Goal: Information Seeking & Learning: Learn about a topic

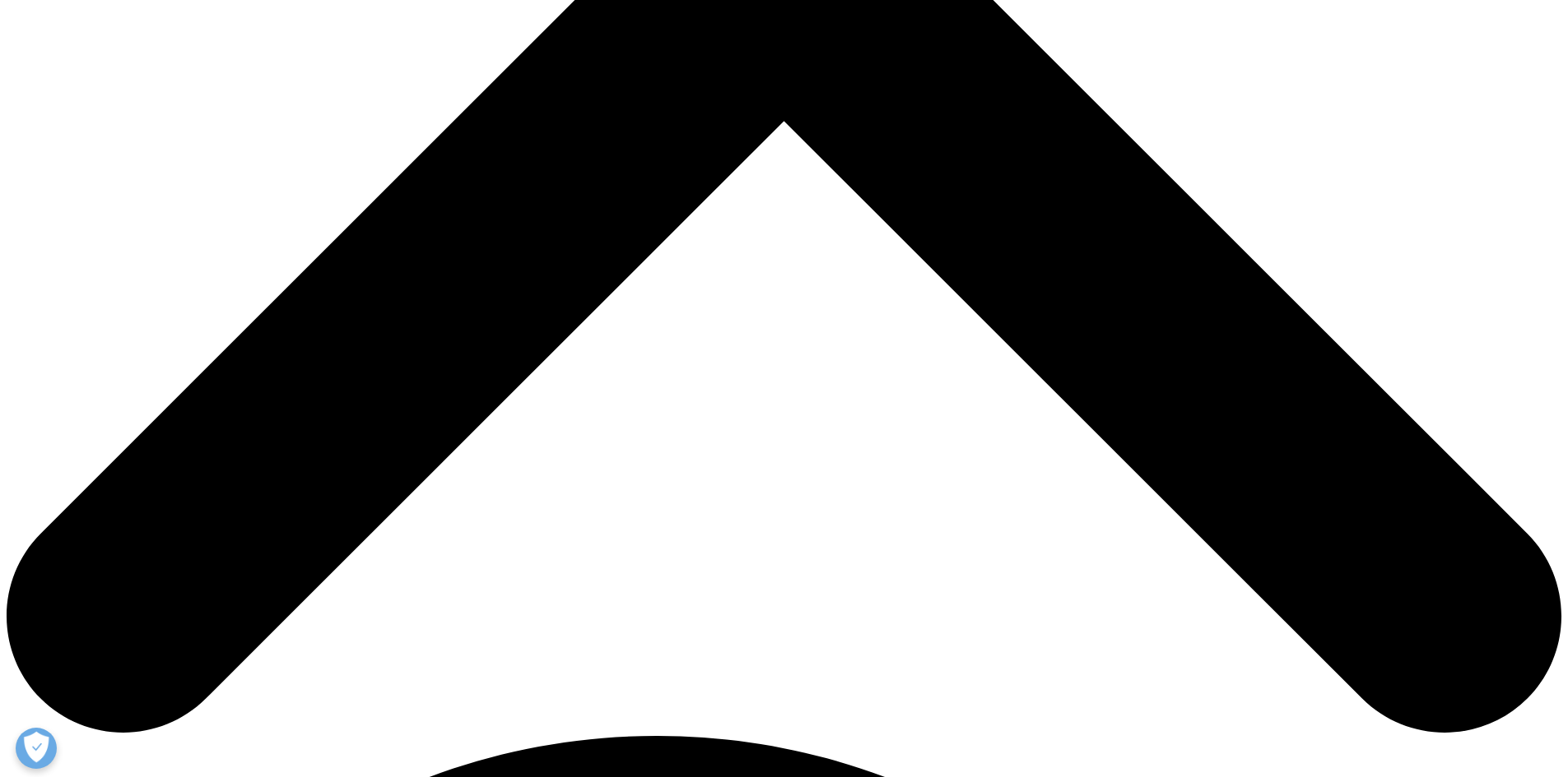
scroll to position [590, 0]
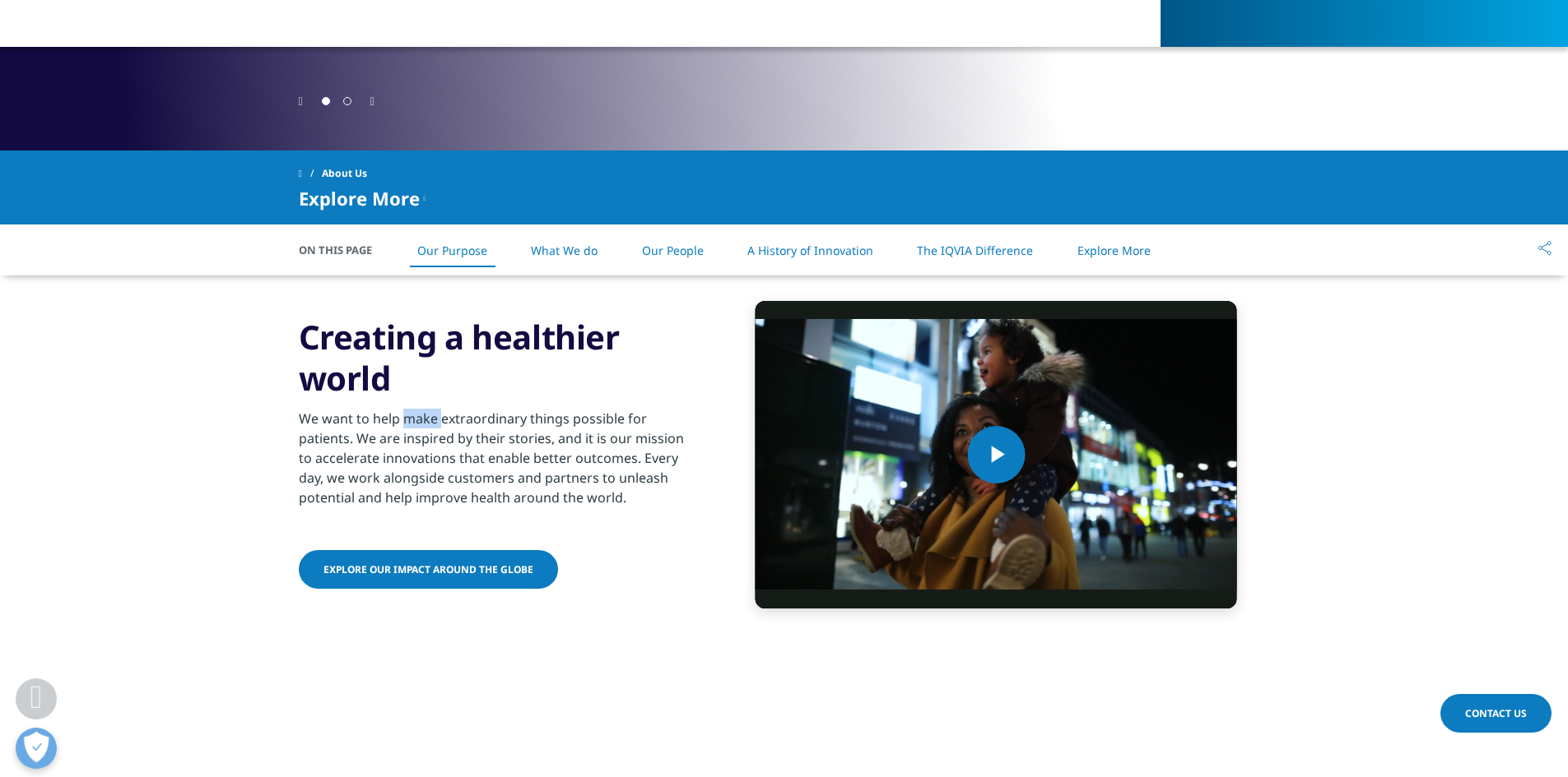
click at [429, 475] on p "We want to help make extraordinary things possible for patients. We are inspire…" at bounding box center [499, 463] width 399 height 109
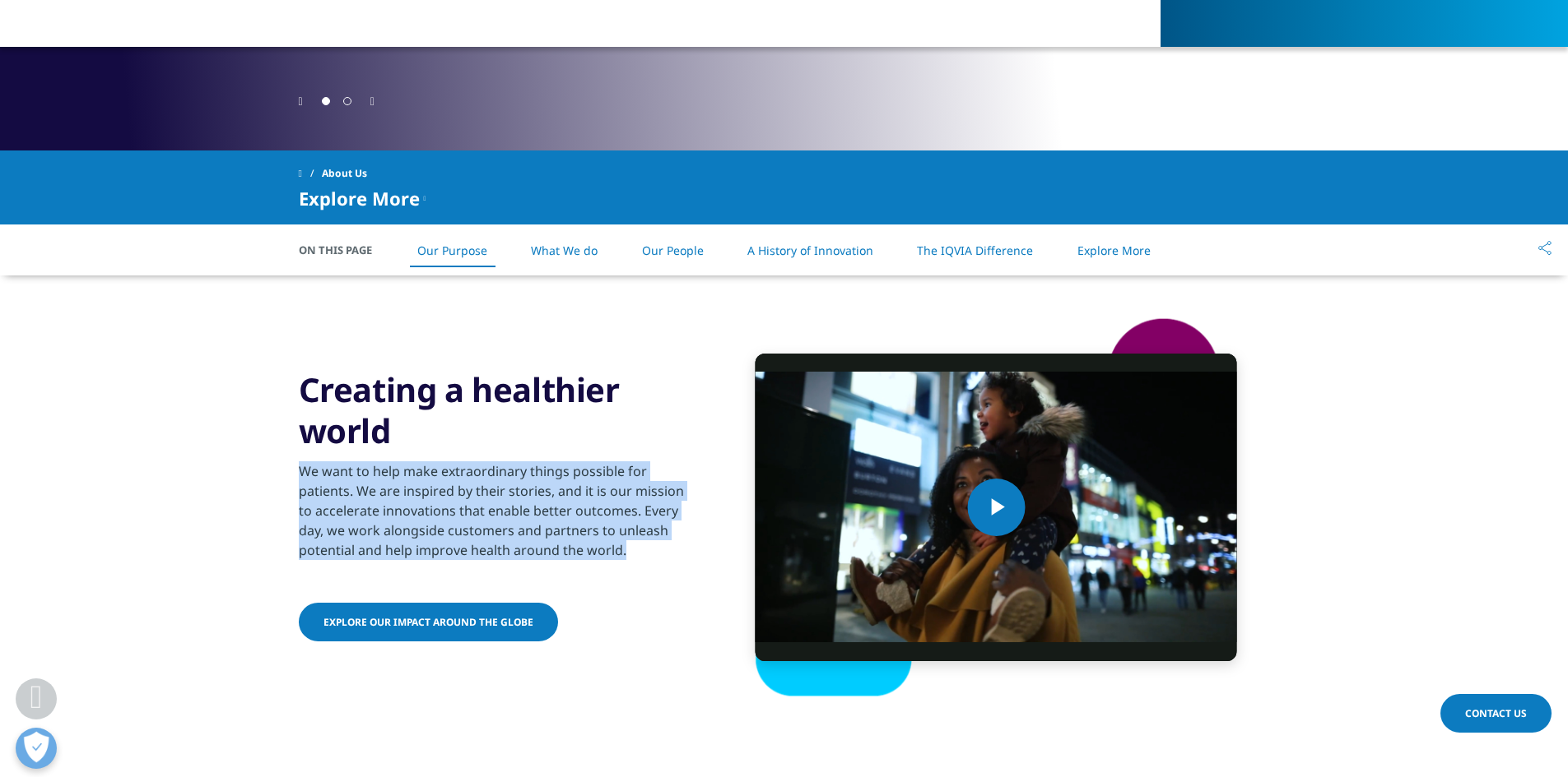
click at [429, 475] on p "We want to help make extraordinary things possible for patients. We are inspire…" at bounding box center [499, 516] width 399 height 109
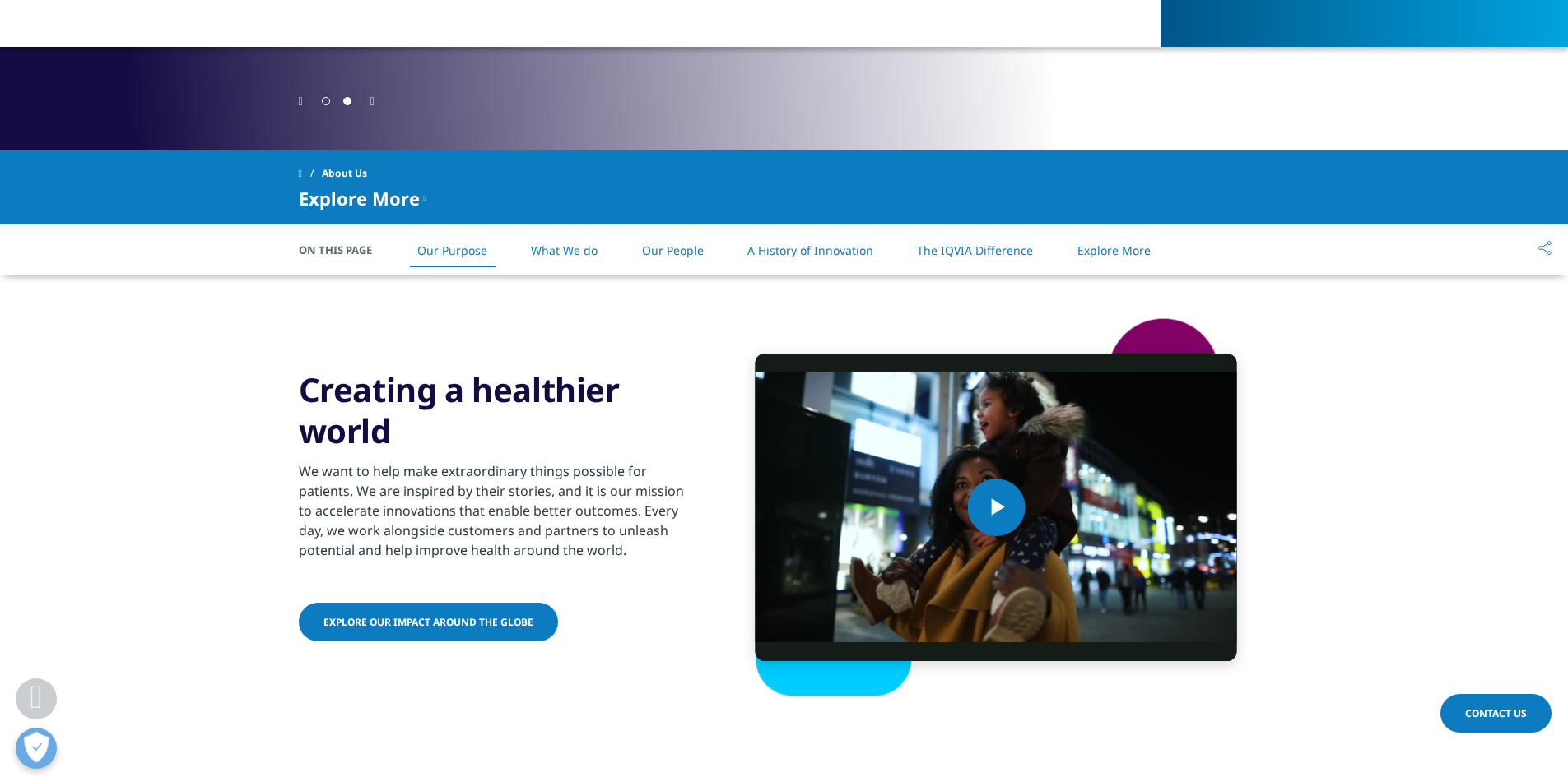
click at [438, 488] on p "We want to help make extraordinary things possible for patients. We are inspire…" at bounding box center [499, 516] width 399 height 109
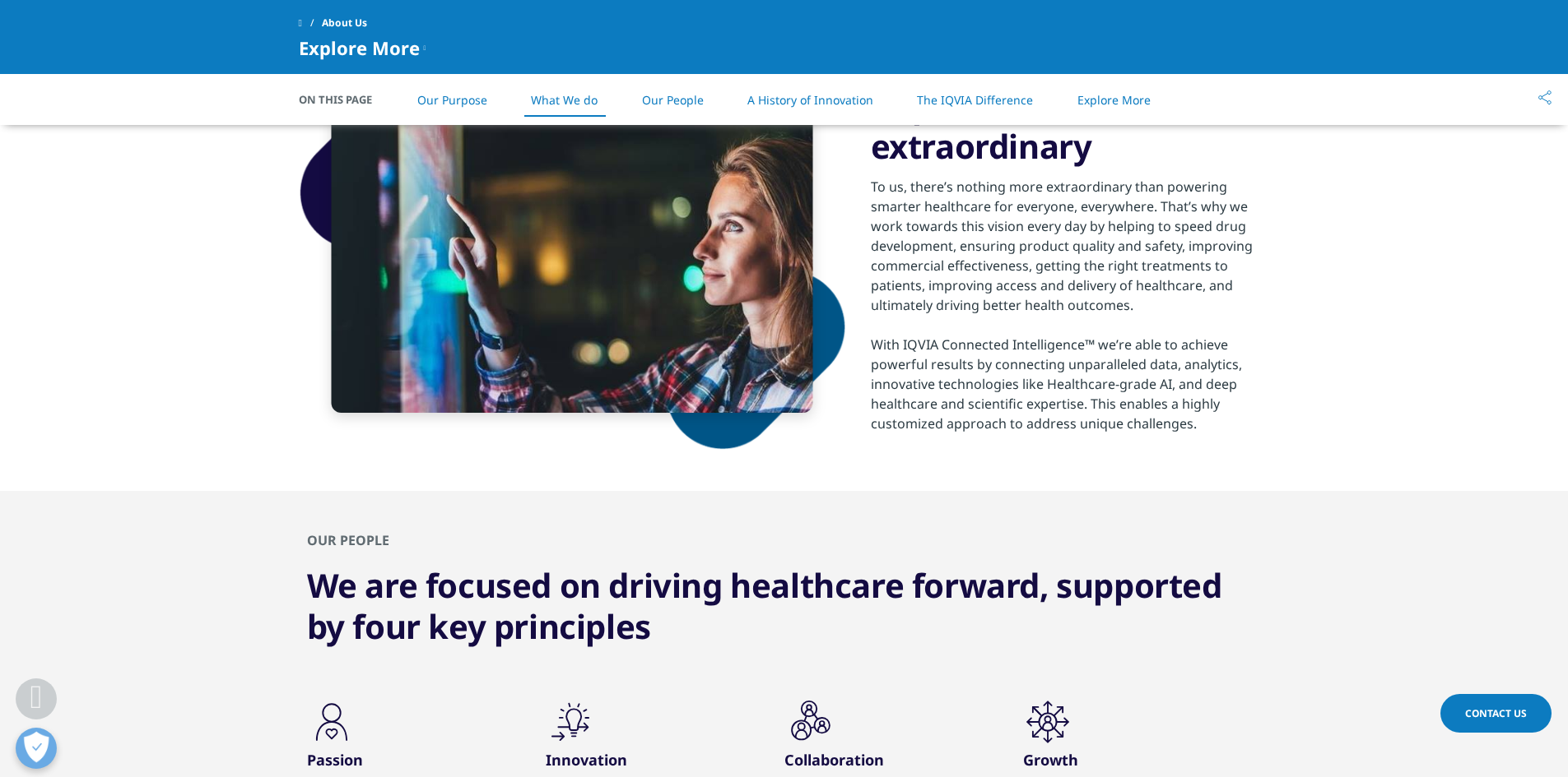
scroll to position [1160, 0]
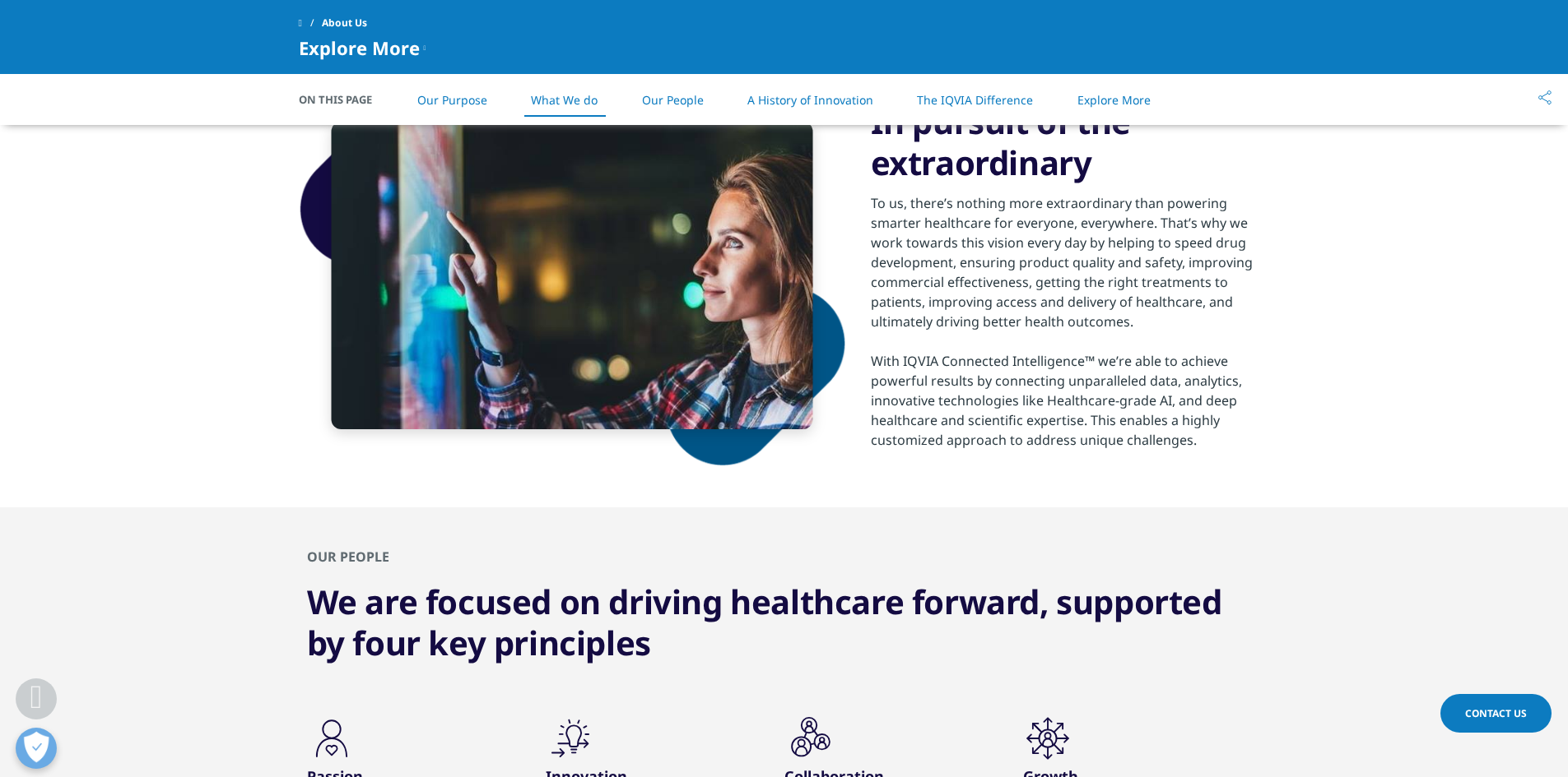
click at [546, 107] on link "What We do" at bounding box center [564, 100] width 66 height 16
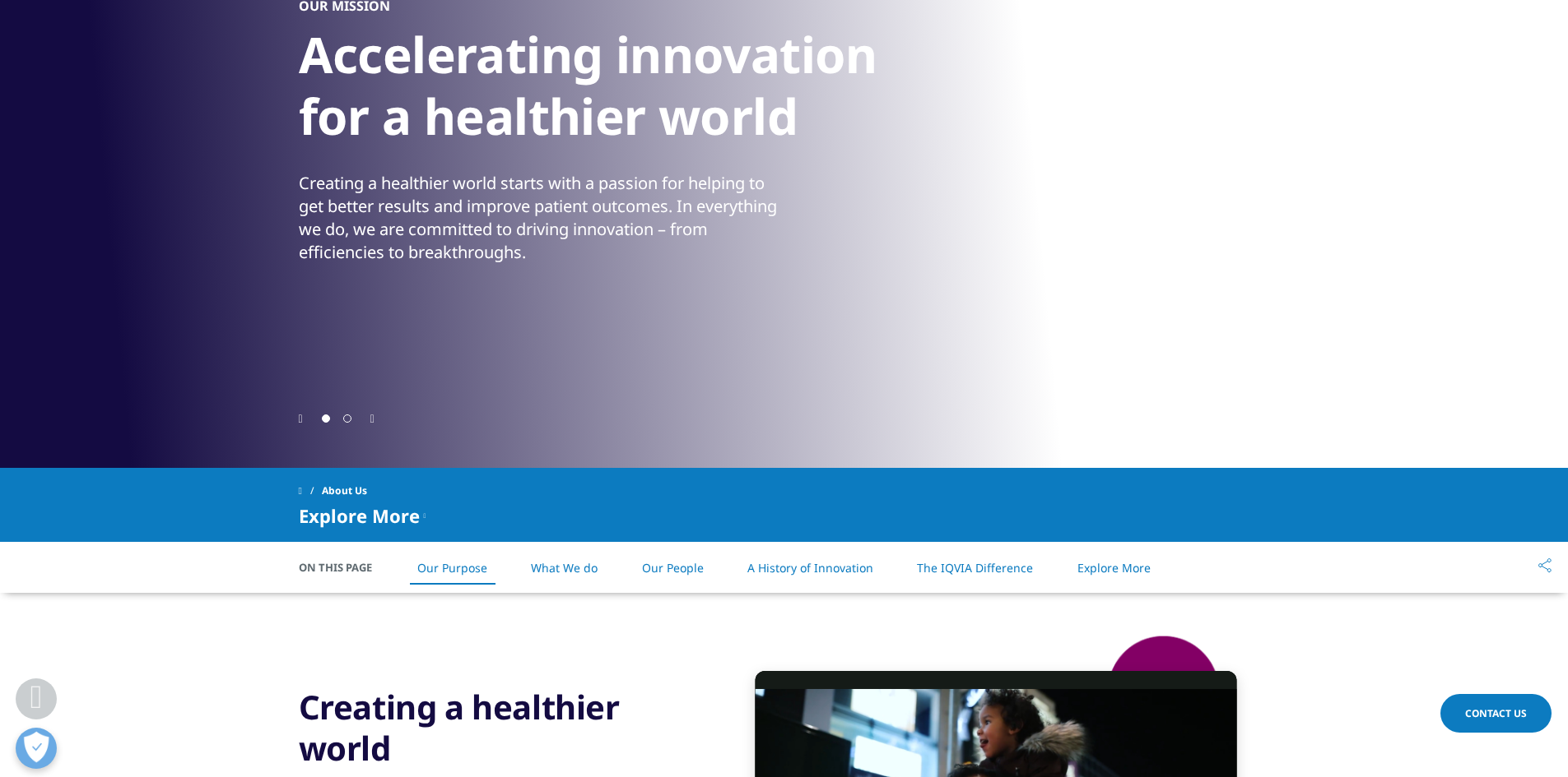
scroll to position [272, 0]
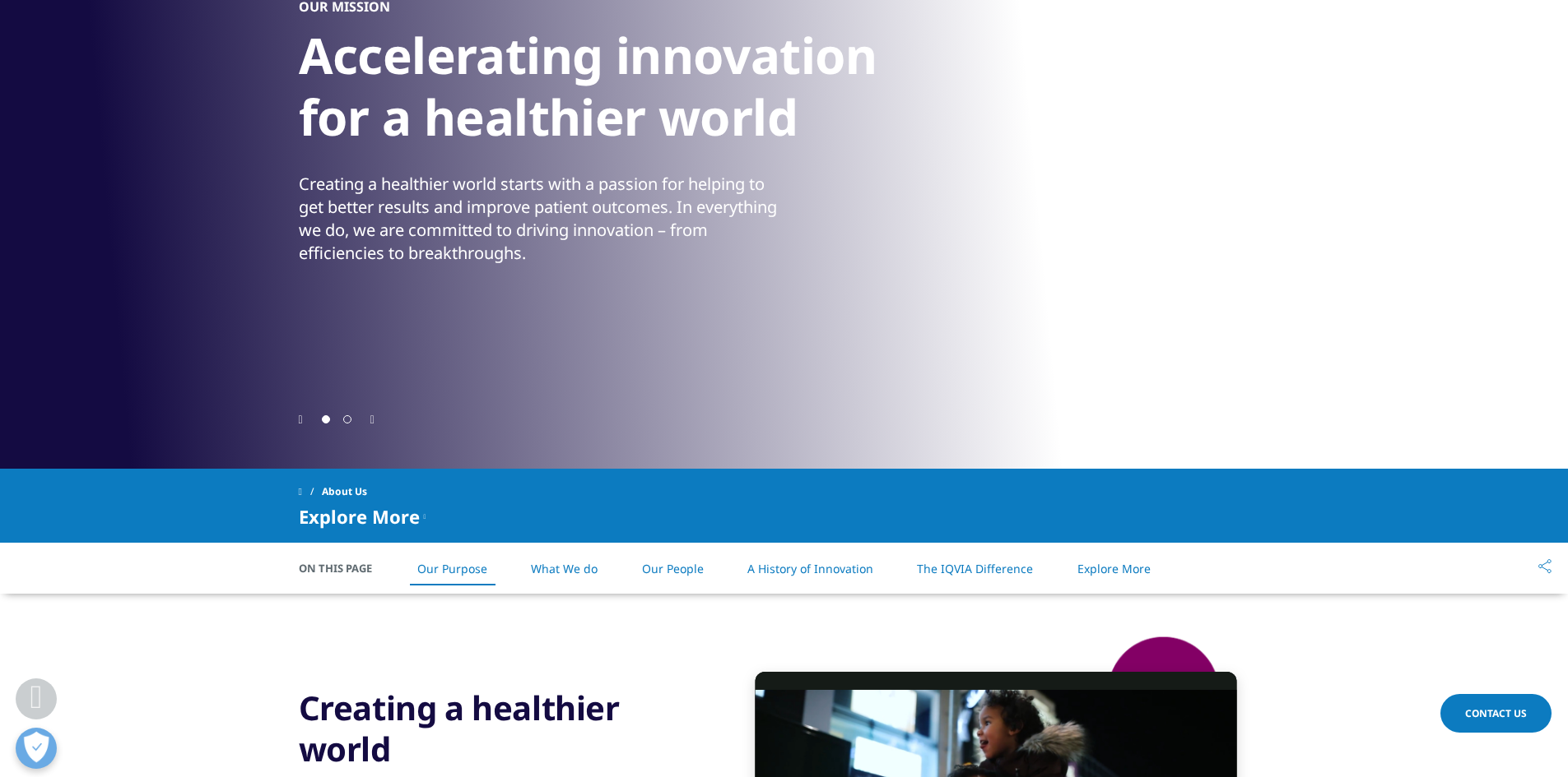
click at [551, 564] on link "What We do" at bounding box center [564, 569] width 66 height 16
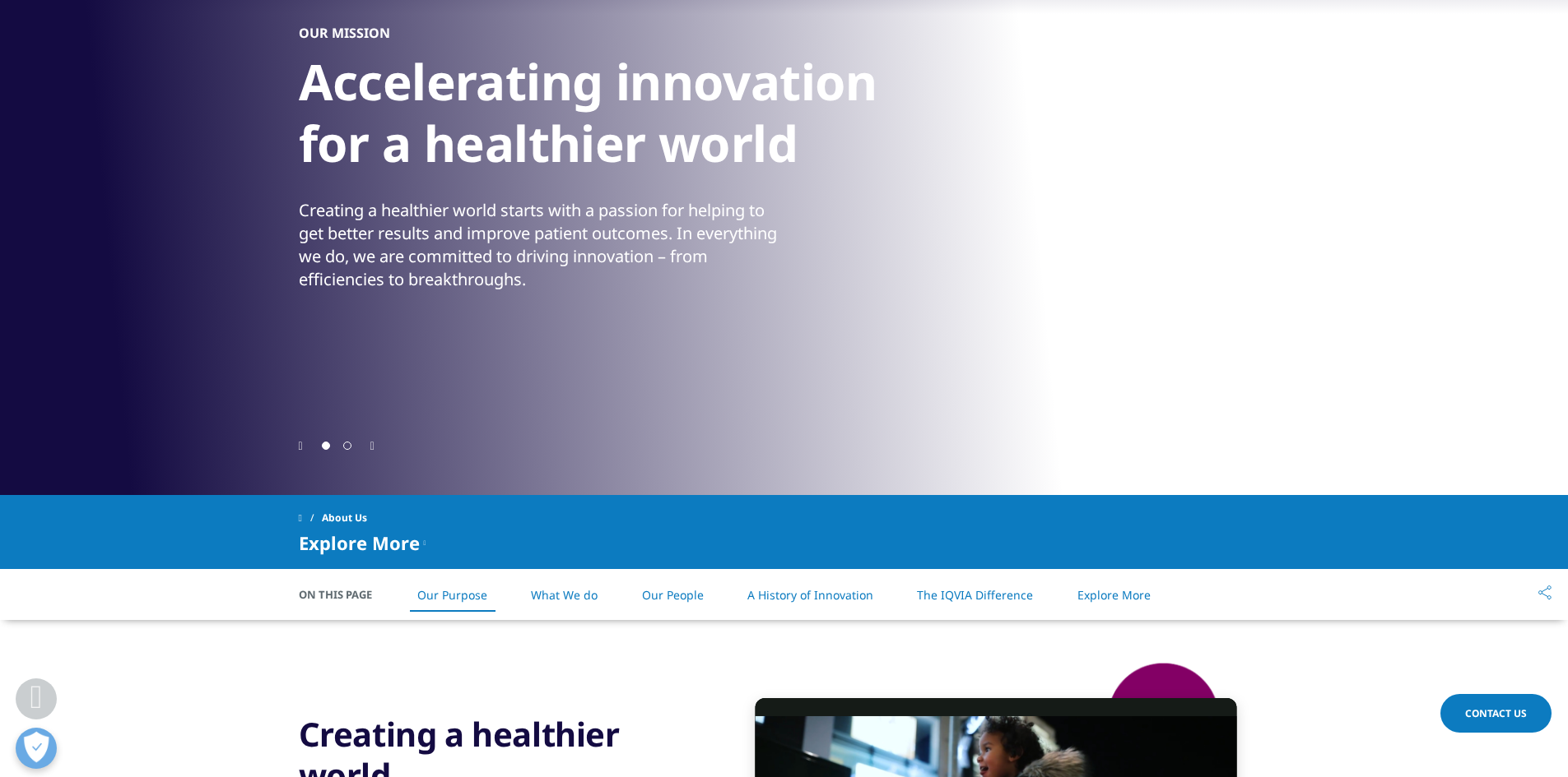
scroll to position [0, 0]
